Goal: Subscribe to service/newsletter

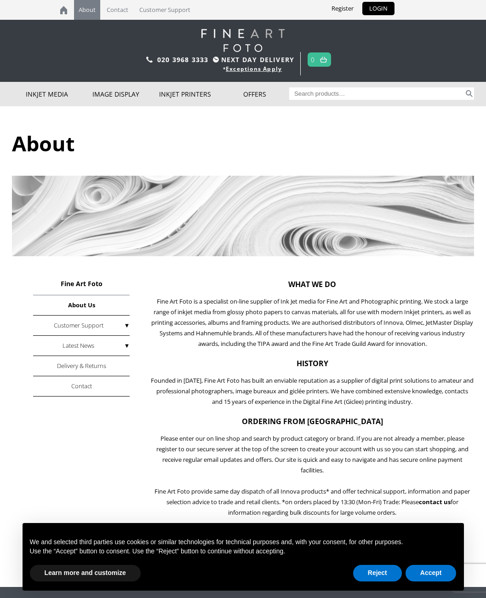
scroll to position [2, 0]
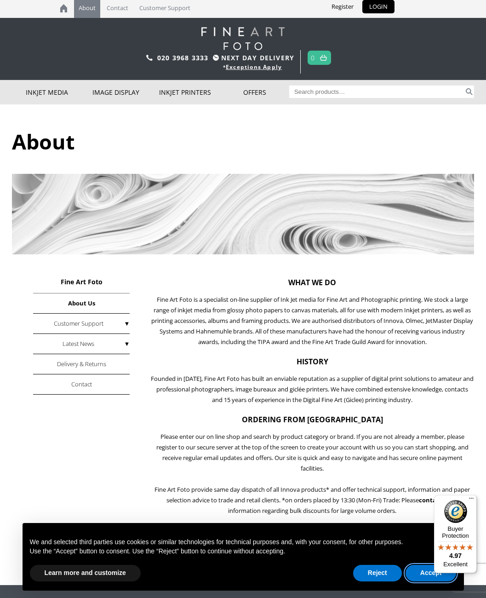
click at [434, 571] on button "Accept" at bounding box center [431, 573] width 51 height 17
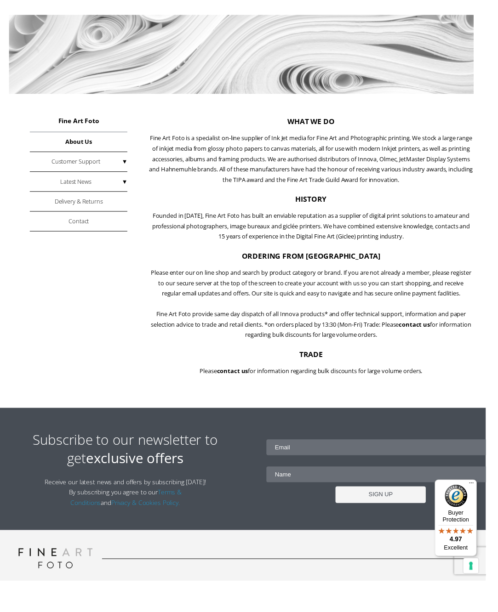
scroll to position [205, 9]
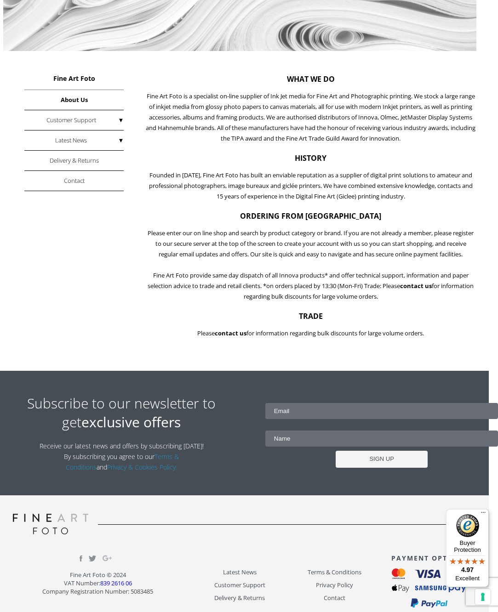
click at [329, 419] on input "email" at bounding box center [381, 411] width 233 height 16
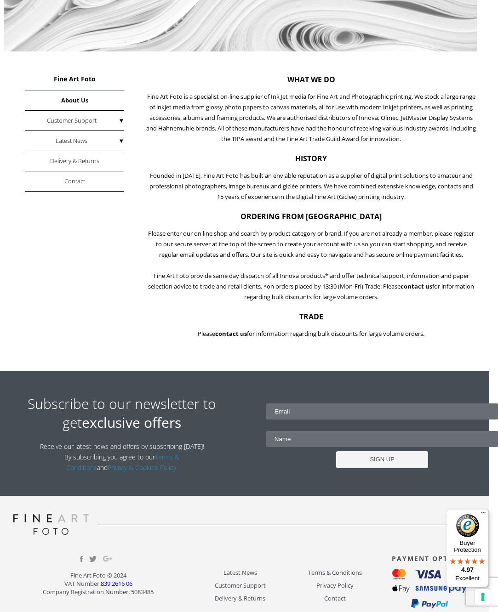
type input "[EMAIL_ADDRESS][DOMAIN_NAME]"
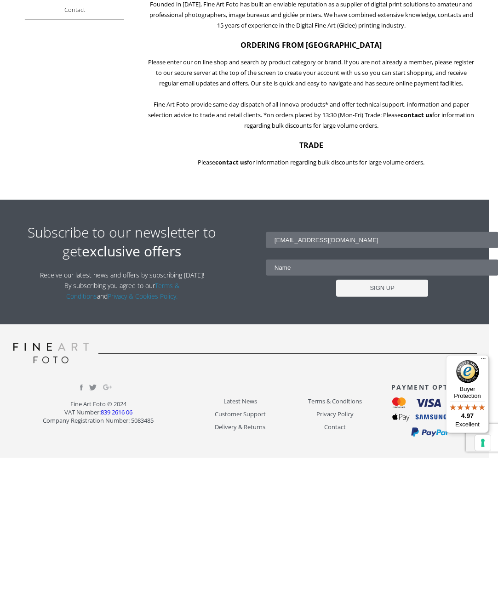
click at [309, 414] on input "text" at bounding box center [382, 422] width 233 height 16
type input "[PERSON_NAME]"
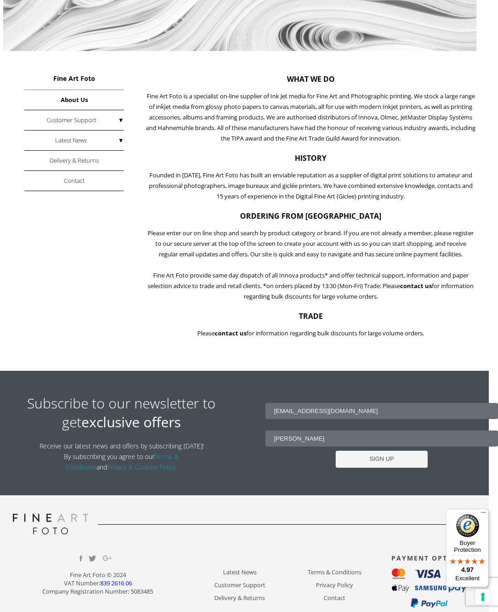
click at [400, 468] on input "SIGN UP" at bounding box center [382, 459] width 92 height 17
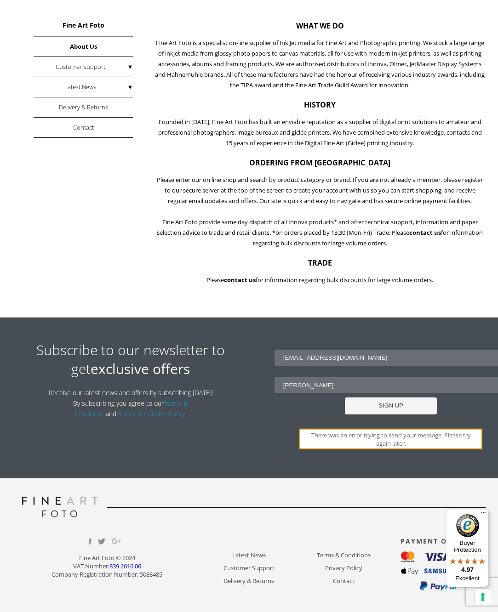
click at [400, 406] on input "SIGN UP" at bounding box center [391, 406] width 92 height 17
